Goal: Check status: Check status

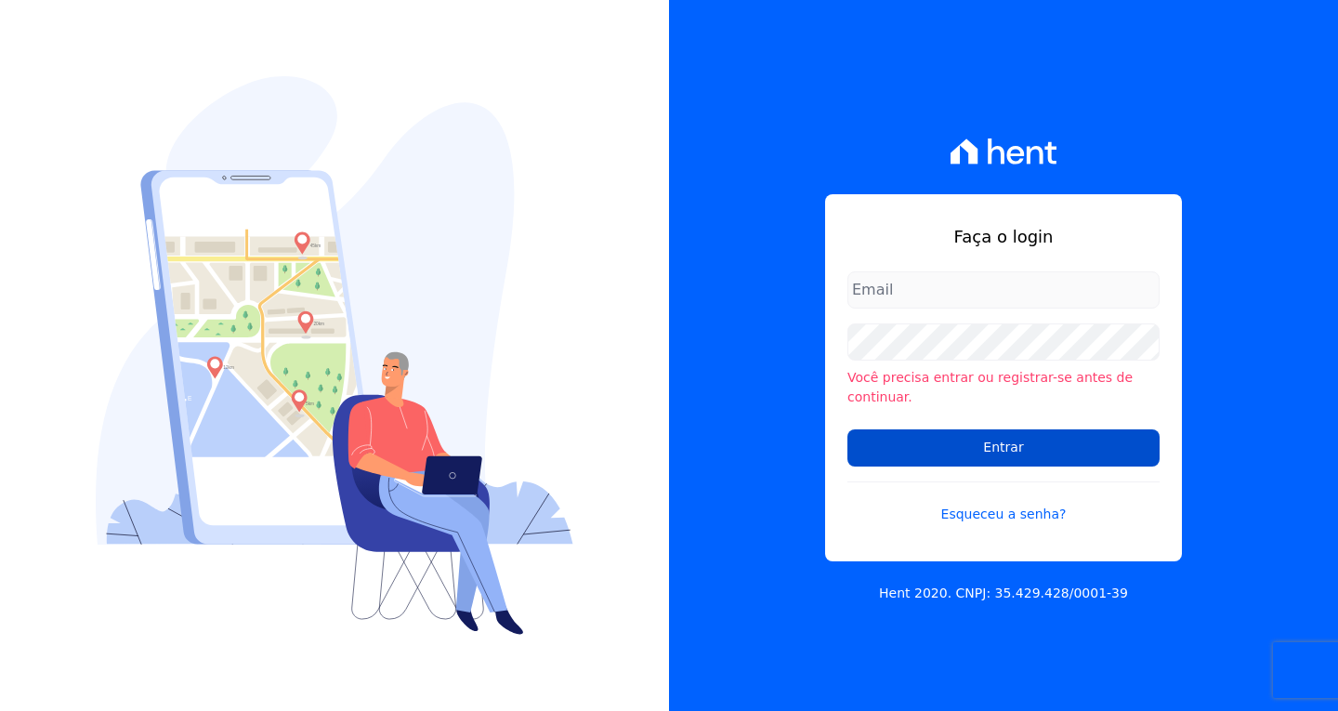
type input "[EMAIL_ADDRESS][DOMAIN_NAME]"
click at [1020, 448] on input "Entrar" at bounding box center [1004, 447] width 312 height 37
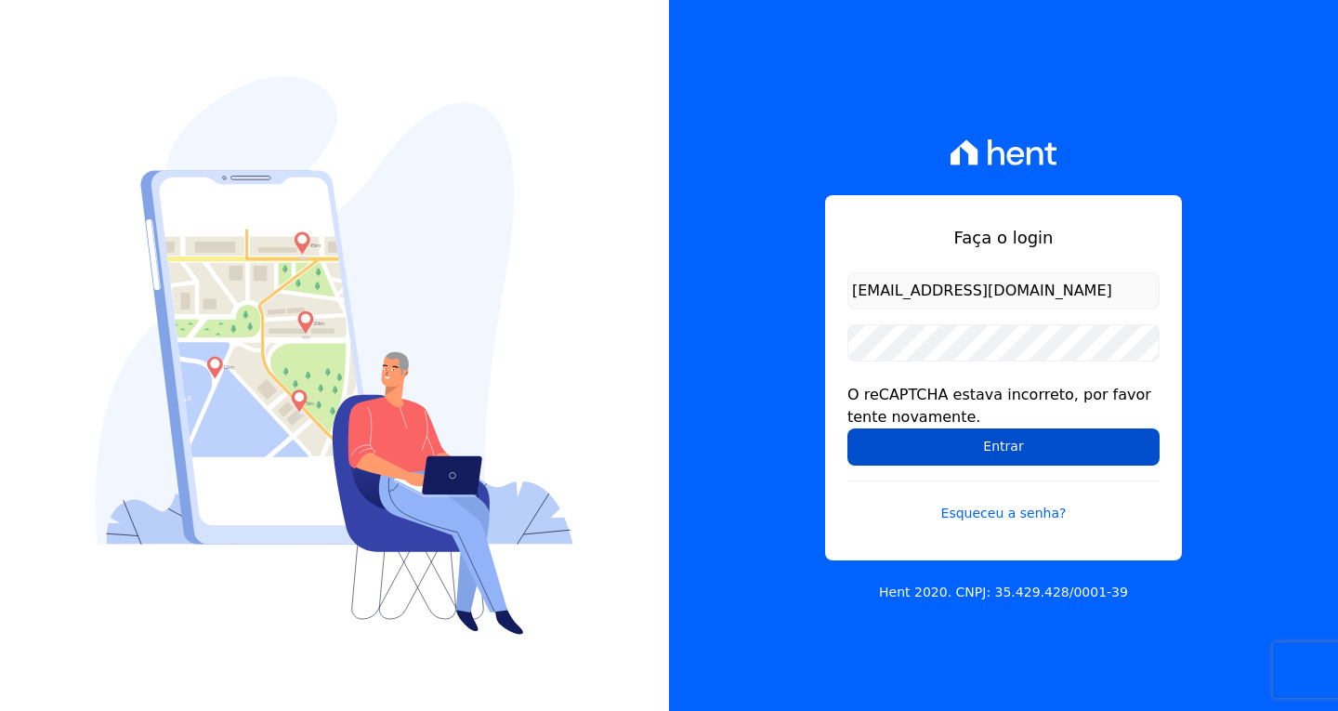
click at [1050, 447] on input "Entrar" at bounding box center [1004, 446] width 312 height 37
click at [986, 454] on input "Entrar" at bounding box center [1004, 446] width 312 height 37
click at [977, 442] on input "Entrar" at bounding box center [1004, 446] width 312 height 37
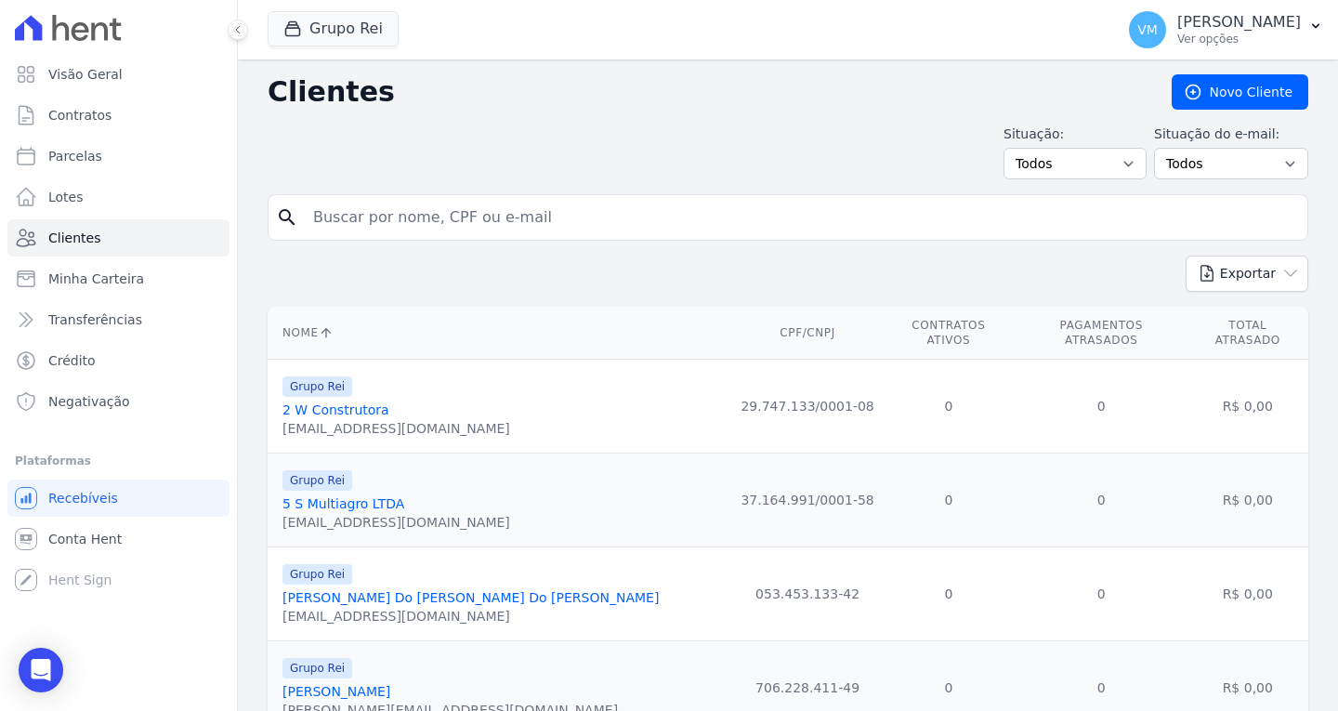
click at [471, 226] on input "search" at bounding box center [801, 217] width 998 height 37
paste input "04070727132"
type input "04070727132"
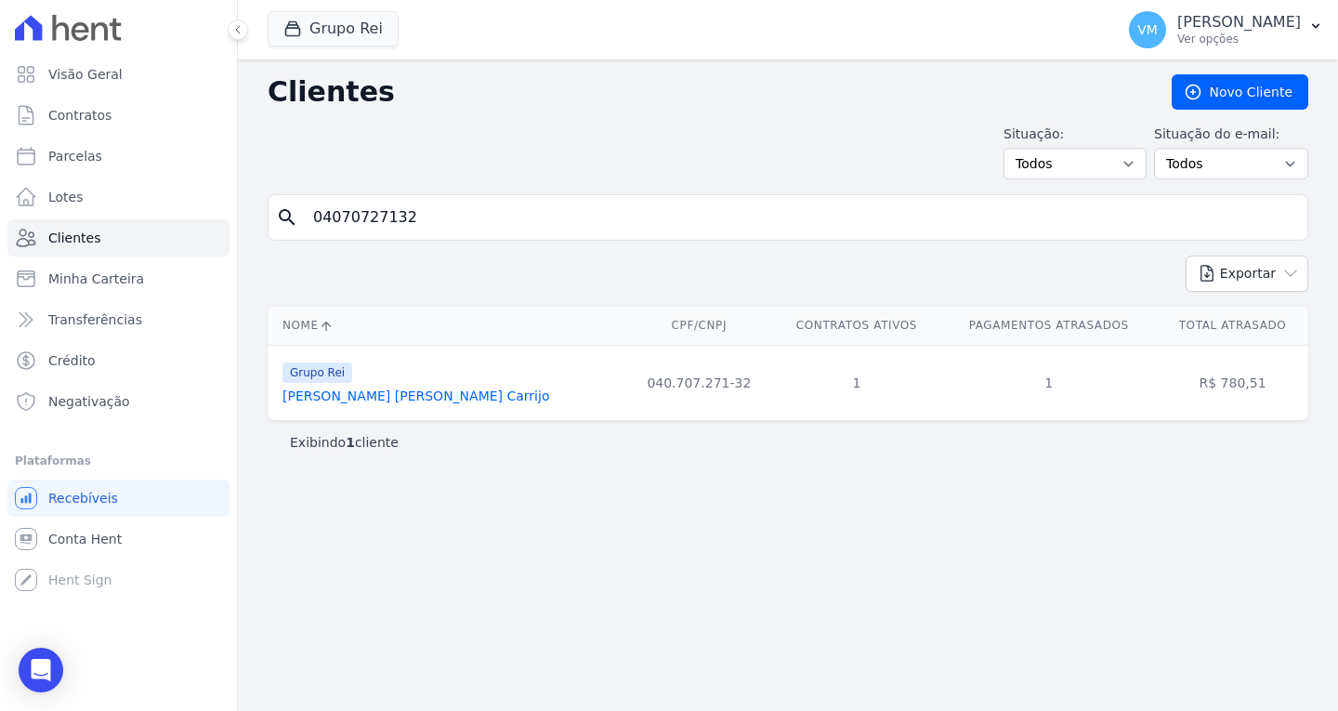
click at [381, 397] on link "Susy Hellen Martins Carrijo" at bounding box center [416, 395] width 267 height 15
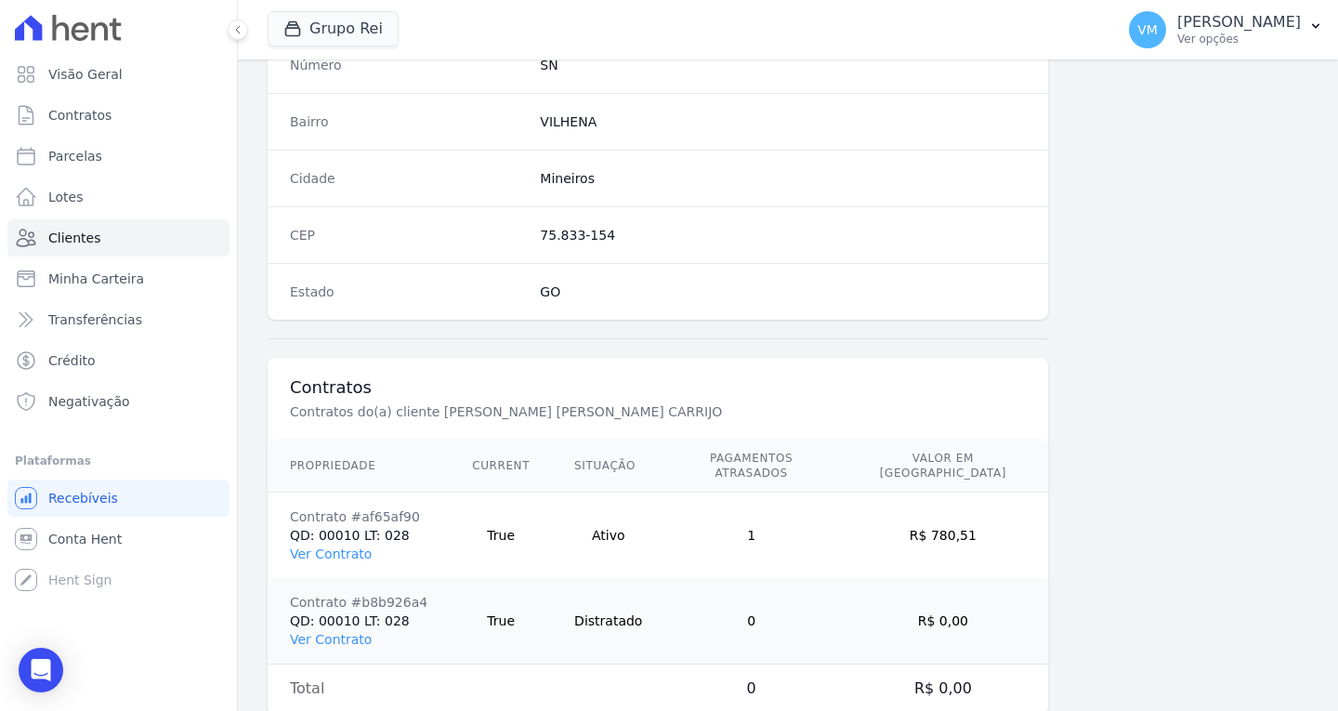
scroll to position [1113, 0]
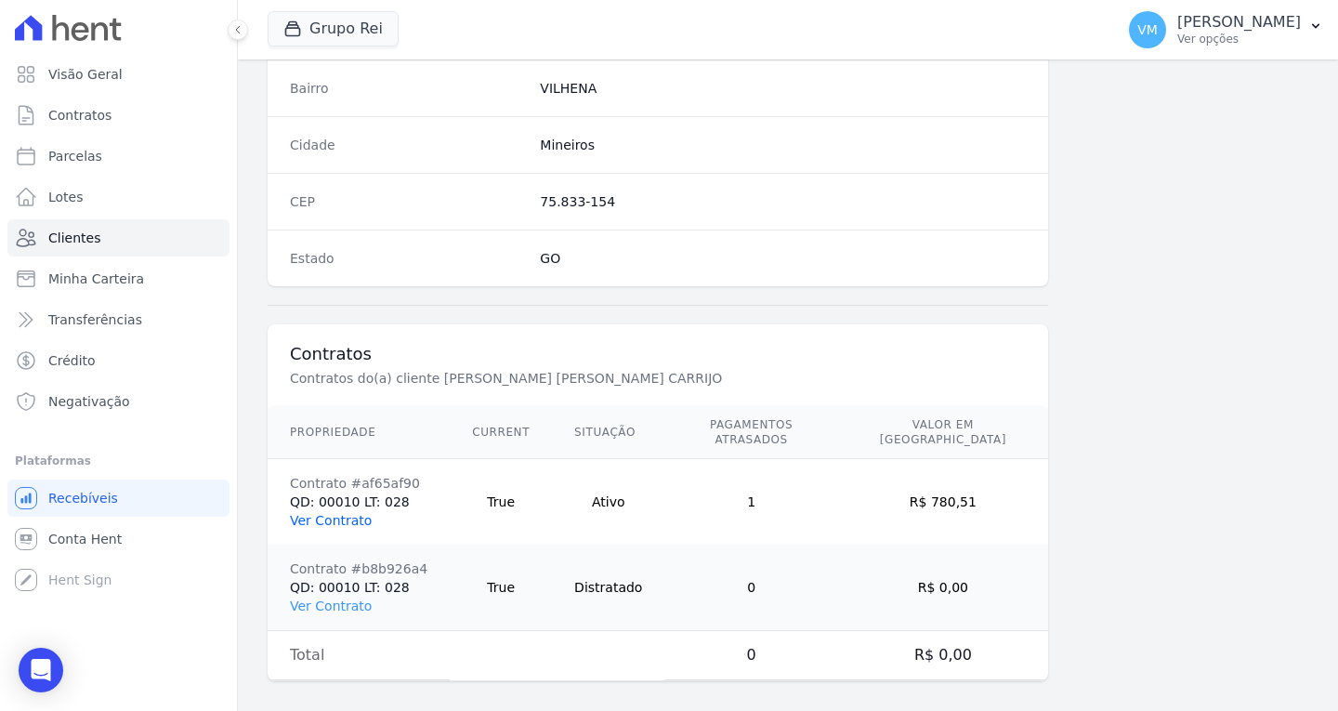
click at [341, 513] on link "Ver Contrato" at bounding box center [331, 520] width 82 height 15
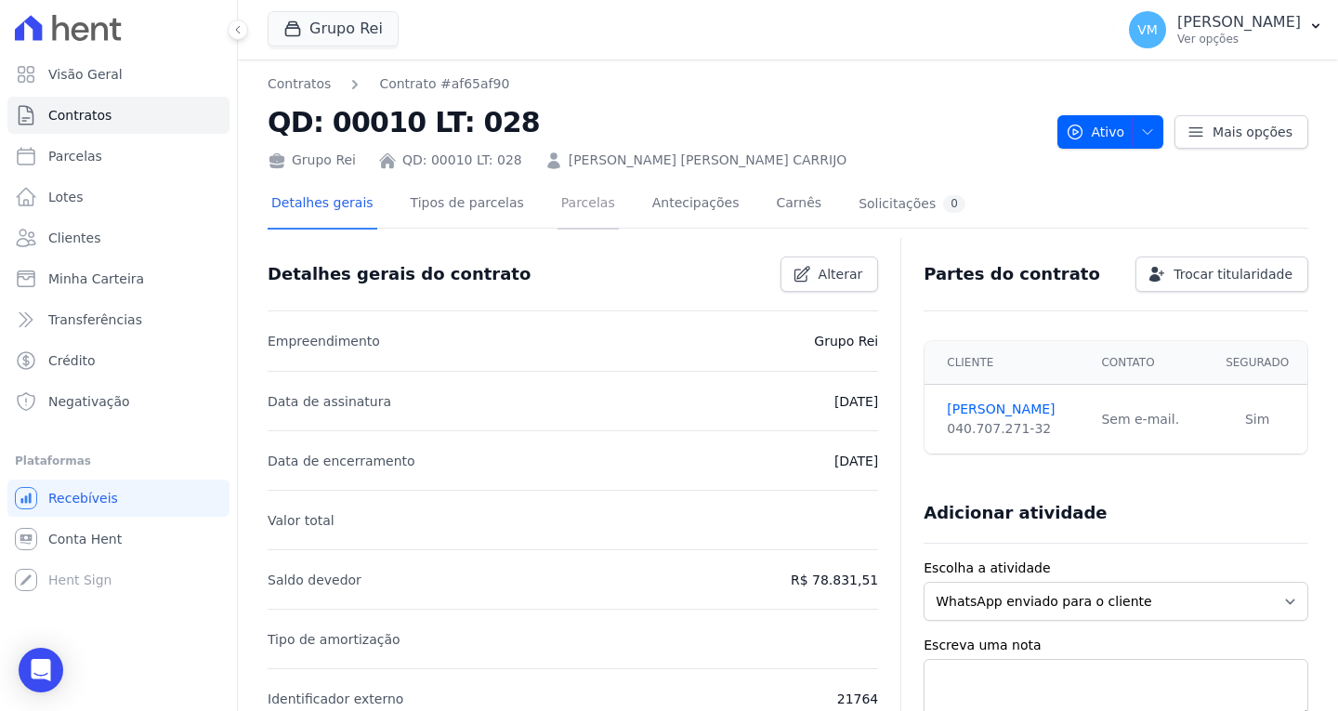
click at [562, 205] on link "Parcelas" at bounding box center [588, 204] width 61 height 49
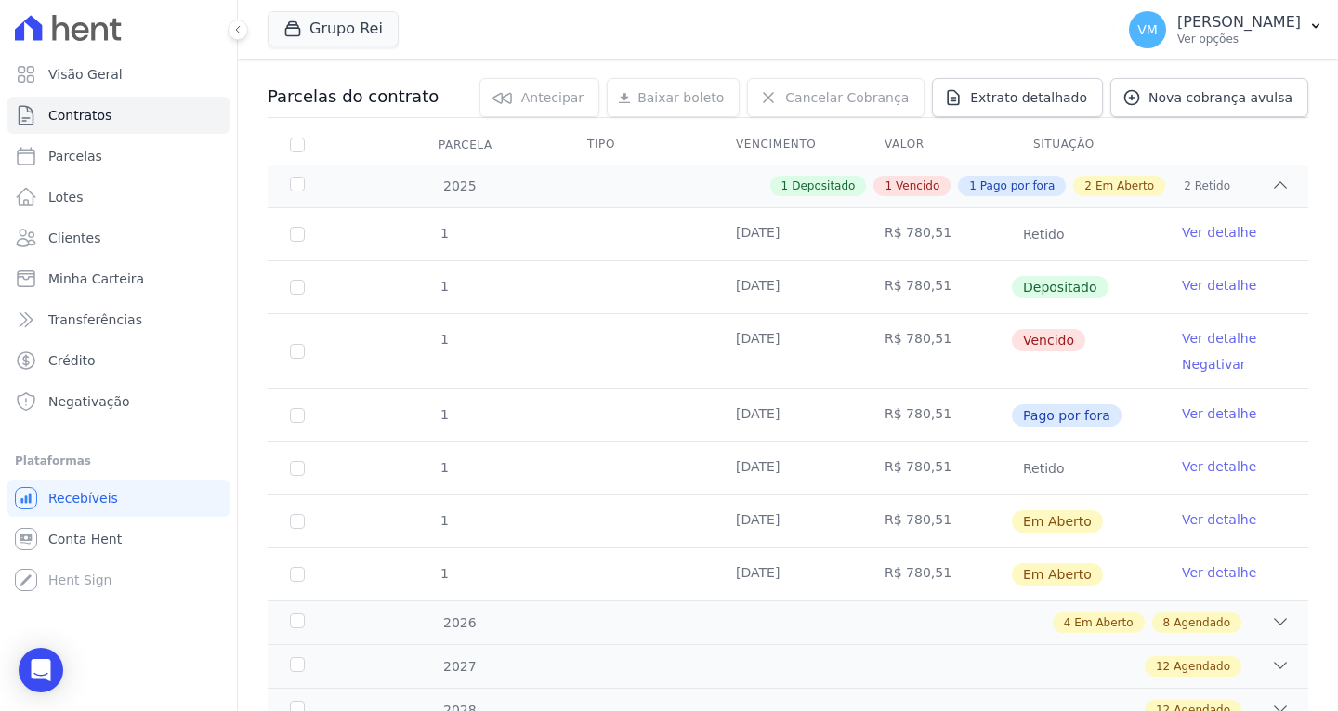
scroll to position [186, 0]
click at [1213, 411] on link "Ver detalhe" at bounding box center [1219, 411] width 74 height 19
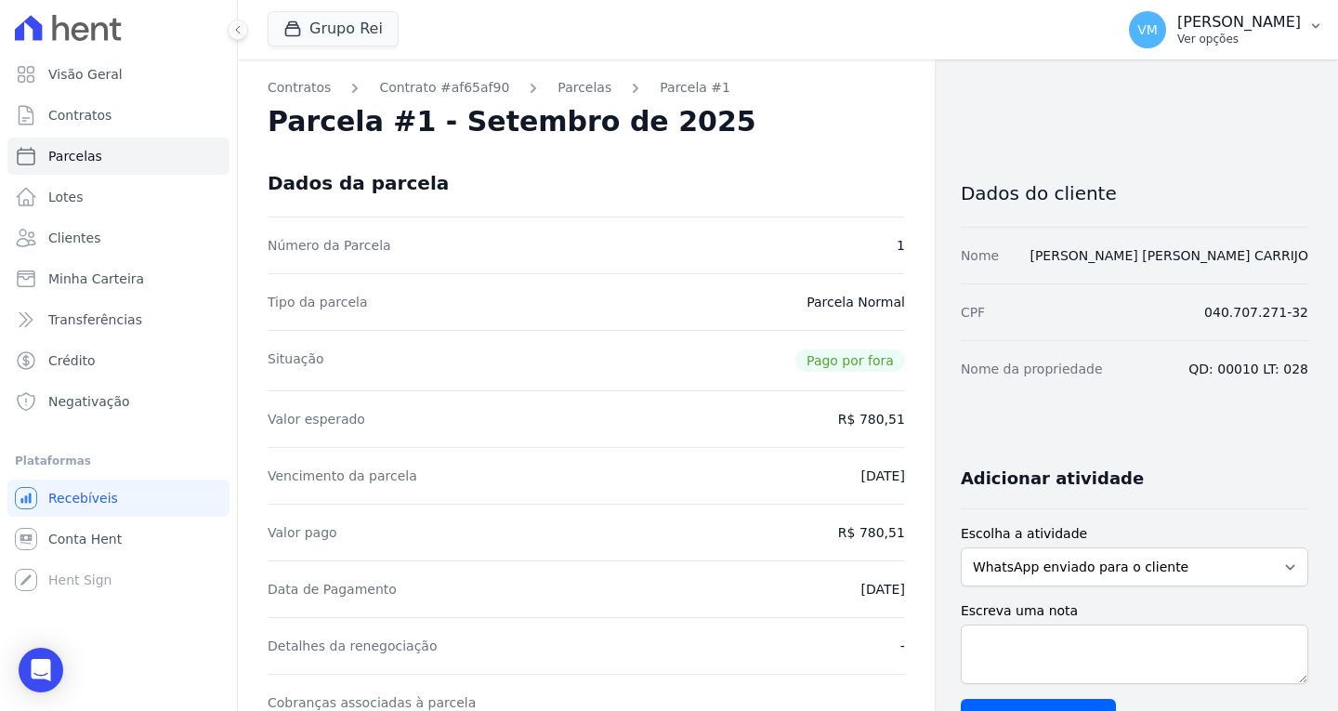
click at [1255, 22] on p "Vyviane Martins" at bounding box center [1240, 22] width 124 height 19
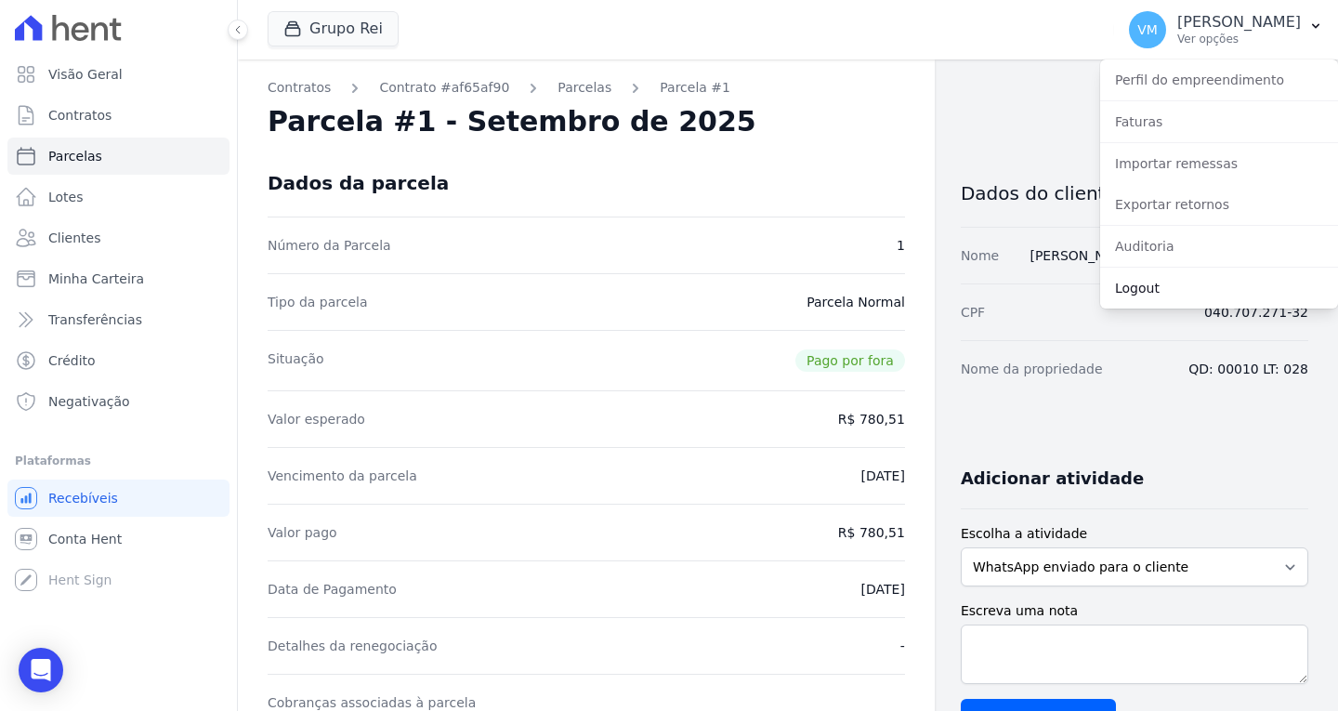
click at [1169, 283] on link "Logout" at bounding box center [1219, 287] width 238 height 33
